Goal: Task Accomplishment & Management: Use online tool/utility

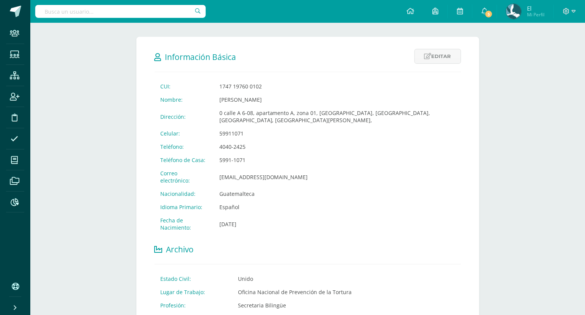
click at [102, 7] on input "text" at bounding box center [120, 11] width 171 height 13
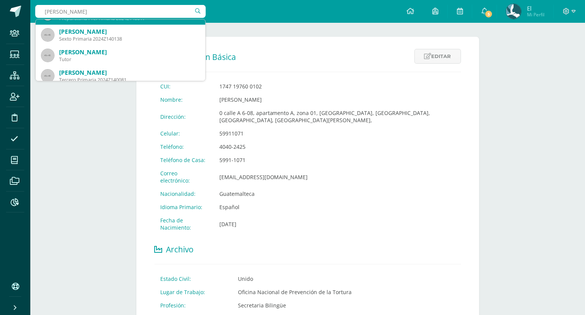
scroll to position [41, 0]
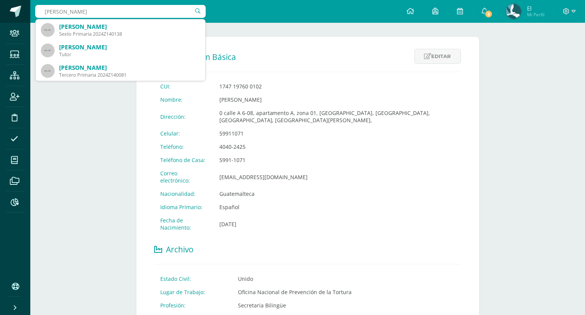
drag, startPoint x: 61, startPoint y: 12, endPoint x: 28, endPoint y: 13, distance: 33.0
click at [28, 13] on body "Staff Estudiantes Estructura Inscripción Disciplina Asistencia Mis cursos Archi…" at bounding box center [292, 234] width 585 height 733
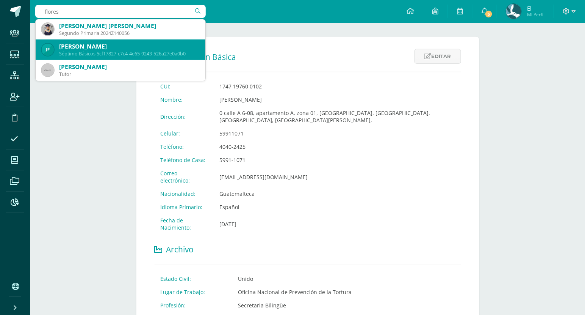
scroll to position [108, 0]
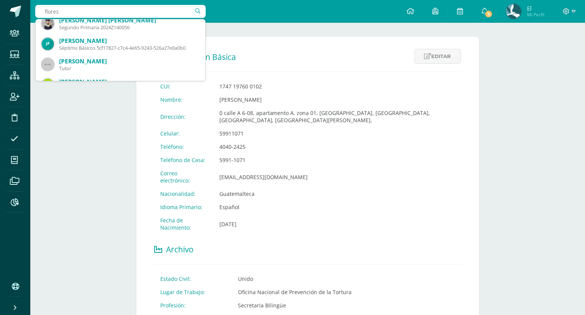
drag, startPoint x: 72, startPoint y: 8, endPoint x: -5, endPoint y: 16, distance: 77.7
click at [0, 16] on html "Staff Estudiantes Estructura Inscripción Disciplina Asistencia Mis cursos Archi…" at bounding box center [292, 234] width 585 height 733
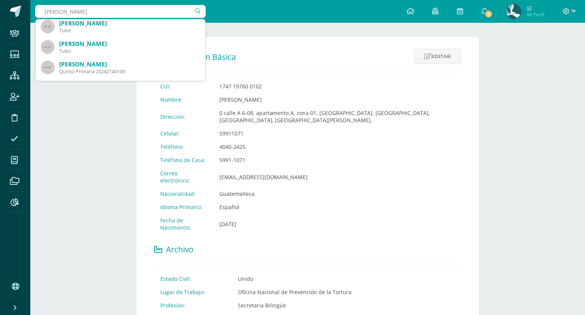
scroll to position [86, 0]
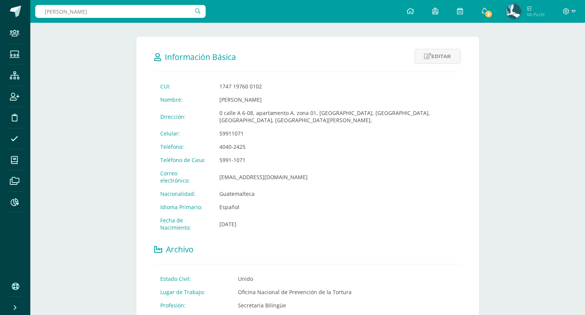
type input "[PERSON_NAME]"
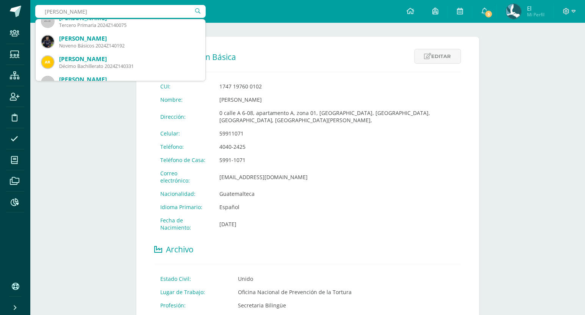
scroll to position [1563, 0]
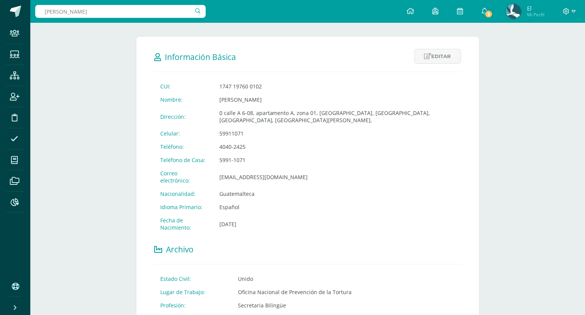
click at [78, 156] on div "Más opciones Sindy Barillas Padre de Familia Última Modificación Wednesday 10 S…" at bounding box center [307, 246] width 555 height 710
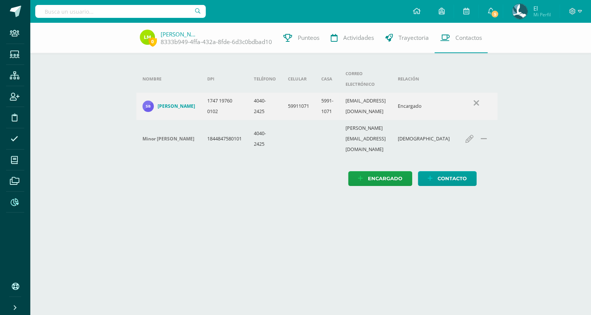
click at [16, 198] on icon at bounding box center [15, 202] width 8 height 8
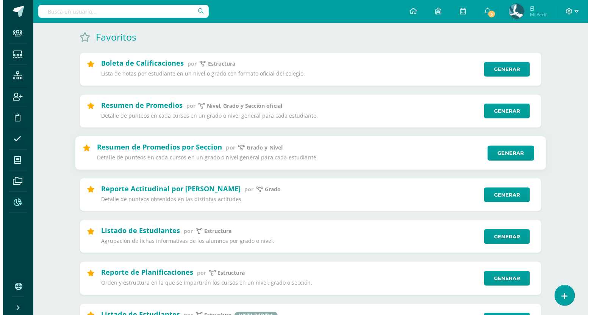
scroll to position [117, 0]
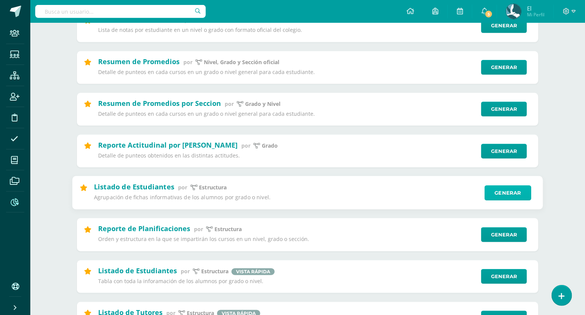
click at [491, 190] on link "Generar" at bounding box center [508, 192] width 47 height 15
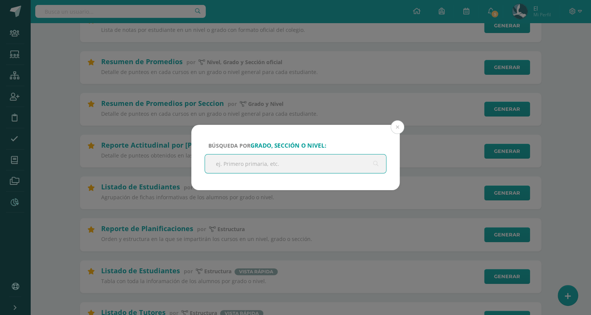
click at [240, 158] on input "text" at bounding box center [295, 163] width 181 height 19
type input "básicos"
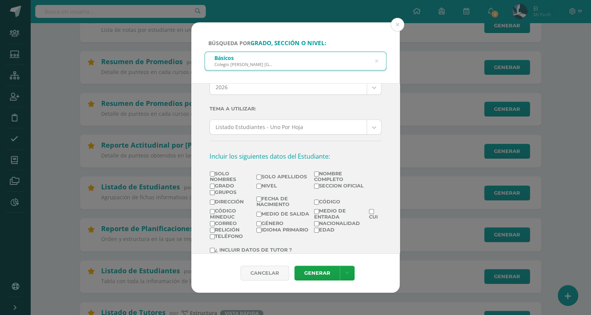
scroll to position [53, 0]
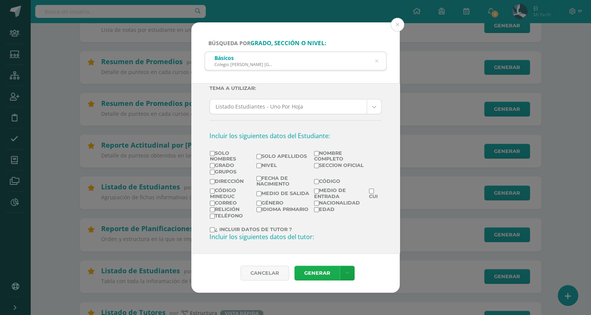
click at [316, 274] on link "Generar" at bounding box center [317, 272] width 45 height 15
click at [377, 62] on icon at bounding box center [376, 61] width 3 height 19
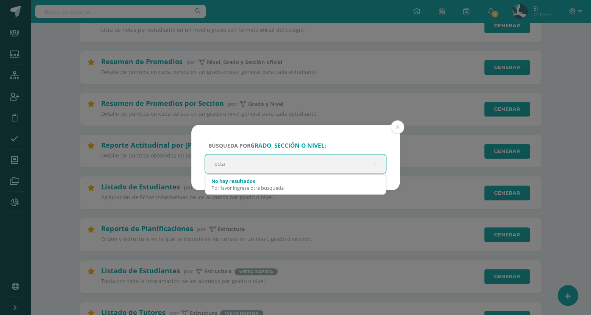
type input "octav"
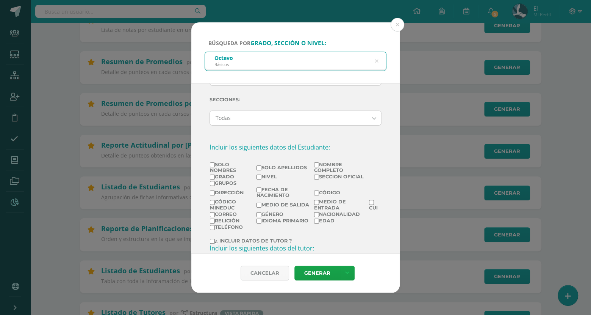
scroll to position [83, 0]
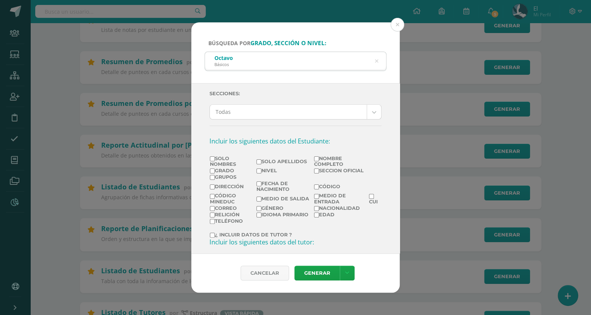
click at [230, 160] on label "Solo Nombres" at bounding box center [233, 160] width 46 height 11
click at [215, 160] on input "Solo Nombres" at bounding box center [212, 158] width 5 height 5
click at [223, 157] on label "Solo Nombres" at bounding box center [233, 160] width 46 height 11
click at [215, 157] on input "Solo Nombres" at bounding box center [212, 158] width 5 height 5
checkbox input "false"
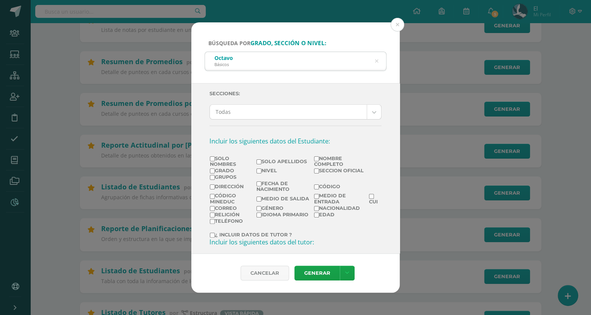
click at [335, 164] on label "Nombre completo" at bounding box center [341, 160] width 54 height 11
click at [319, 161] on input "Nombre completo" at bounding box center [316, 158] width 5 height 5
checkbox input "true"
click at [328, 270] on link "Generar" at bounding box center [317, 272] width 45 height 15
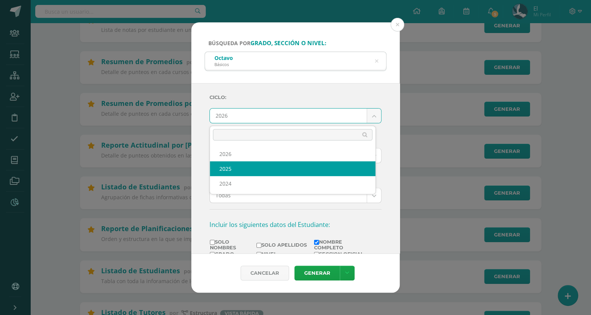
select select "4"
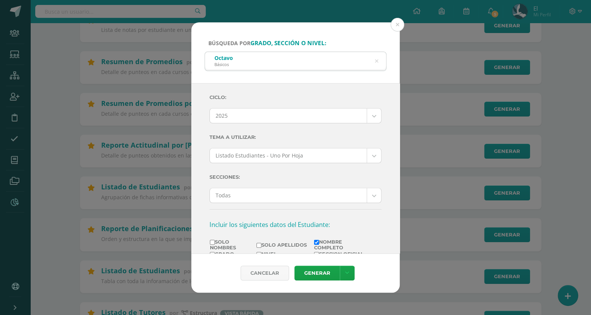
scroll to position [92, 0]
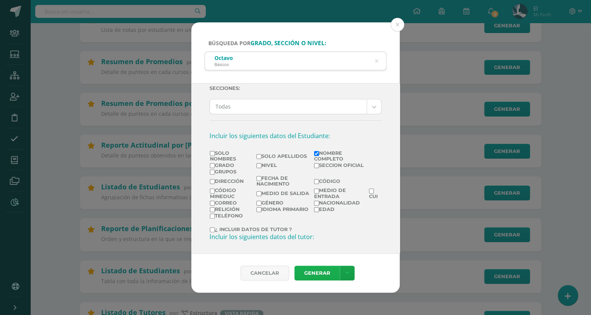
click at [316, 277] on link "Generar" at bounding box center [317, 272] width 45 height 15
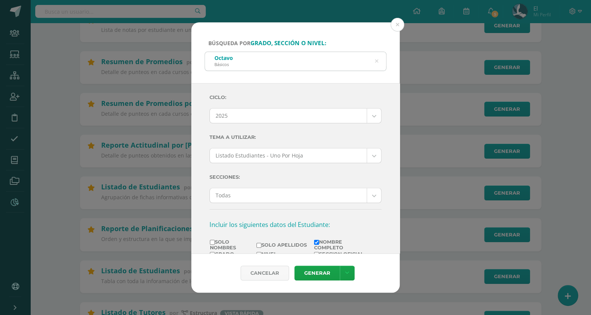
click at [377, 61] on icon at bounding box center [376, 61] width 3 height 19
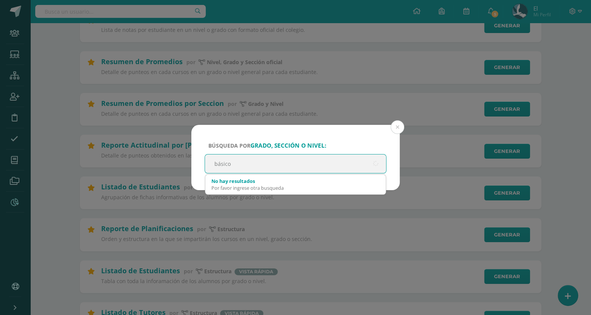
type input "básicos"
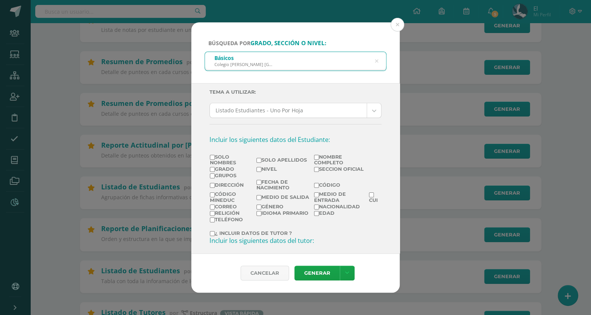
scroll to position [50, 0]
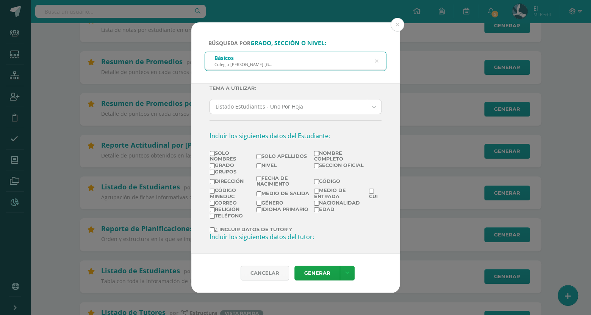
click at [314, 153] on input "Nombre completo" at bounding box center [316, 153] width 5 height 5
checkbox input "true"
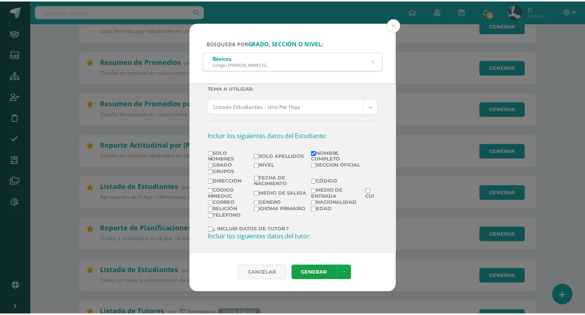
scroll to position [0, 0]
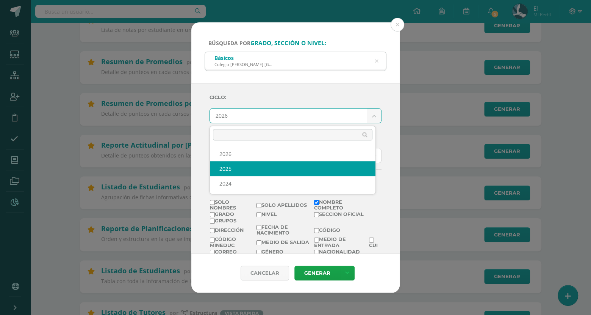
select select "4"
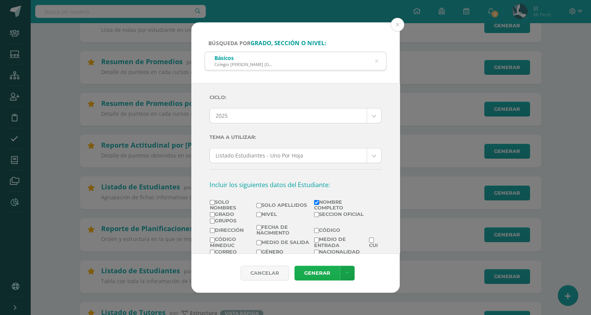
click at [310, 270] on link "Generar" at bounding box center [317, 272] width 45 height 15
click at [134, 7] on div "Búsqueda por grado, sección o nivel: Básicos Colegio Cristiano Bilingüe El Shad…" at bounding box center [295, 157] width 591 height 315
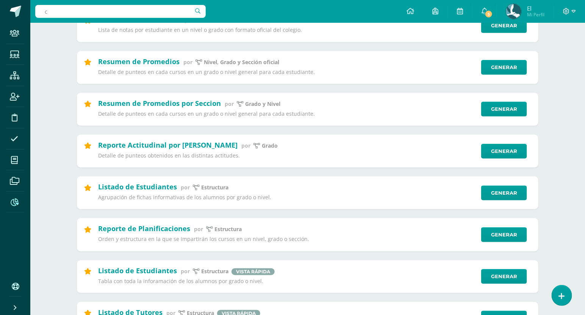
click at [130, 10] on input "c" at bounding box center [120, 11] width 171 height 13
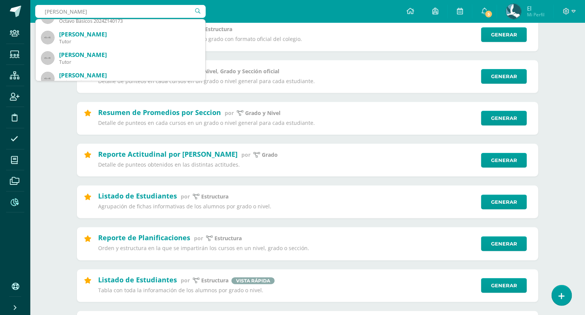
scroll to position [78, 0]
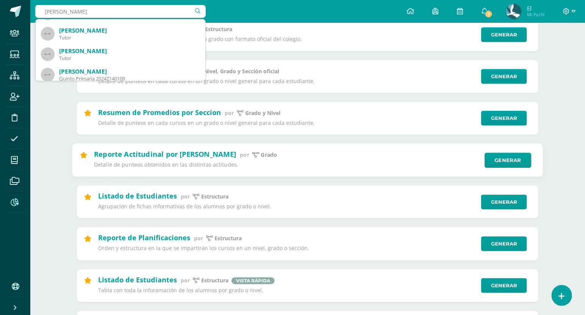
type input "camila"
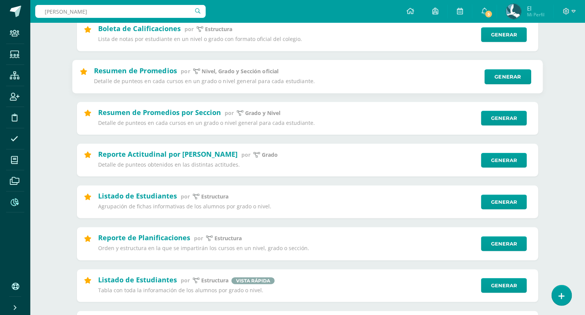
click at [144, 92] on div "Resumen de Promedios por Nivel, Grado y Sección oficial Detalle de punteos en c…" at bounding box center [308, 77] width 472 height 34
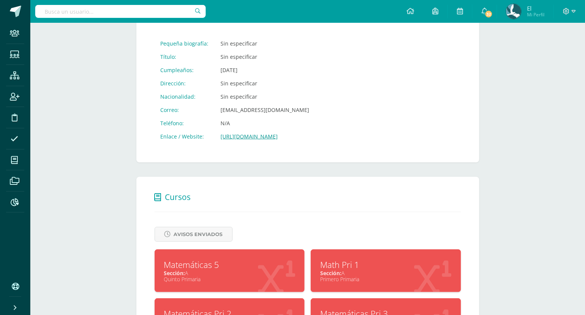
click at [128, 13] on input "text" at bounding box center [120, 11] width 171 height 13
type input "[PERSON_NAME]"
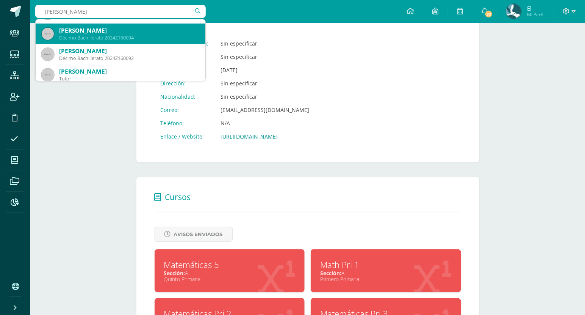
scroll to position [8, 0]
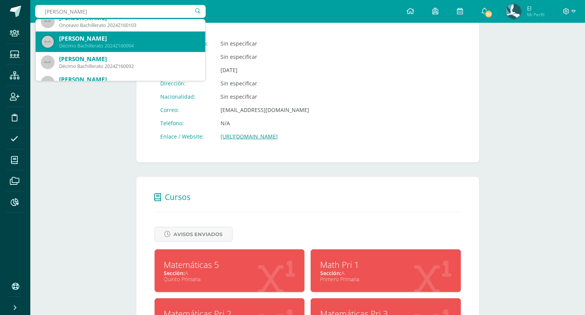
click at [147, 42] on div "Décimo Bachillerato 2024Z160094" at bounding box center [129, 45] width 140 height 6
